Goal: Use online tool/utility: Utilize a website feature to perform a specific function

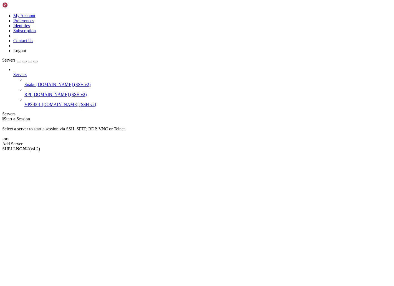
click at [26, 82] on span "Snake" at bounding box center [29, 84] width 11 height 5
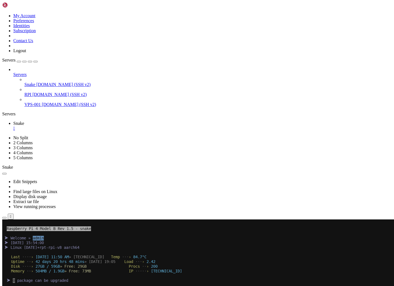
paste textarea "[TECHNICAL_ID]_28"
type textarea "[TECHNICAL_ID]_28"
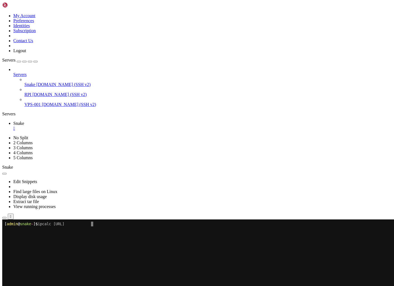
click at [124, 266] on x-row at bounding box center [163, 266] width 319 height 5
click at [108, 274] on x-row at bounding box center [163, 276] width 319 height 5
click at [132, 286] on x-row at bounding box center [163, 290] width 319 height 5
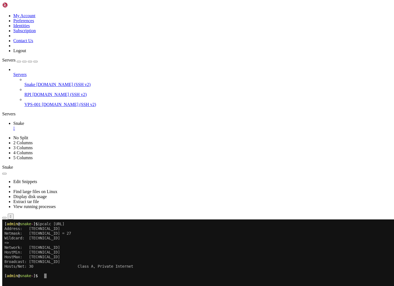
click at [40, 256] on x-row "HostMax: [TECHNICAL_ID]" at bounding box center [163, 257] width 319 height 5
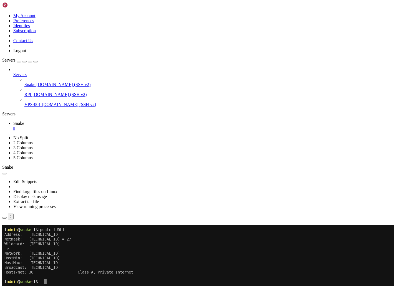
click at [95, 126] on div "" at bounding box center [202, 128] width 379 height 5
